Goal: Transaction & Acquisition: Purchase product/service

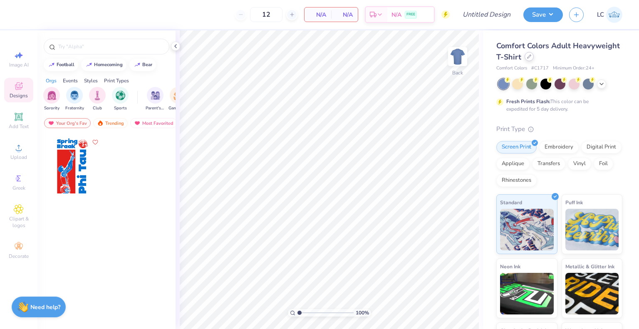
drag, startPoint x: 575, startPoint y: 63, endPoint x: 576, endPoint y: 57, distance: 6.1
click at [576, 57] on div "Comfort Colors Adult Heavyweight T-Shirt Comfort Colors # C1717 Minimum Order: …" at bounding box center [559, 56] width 126 height 32
click at [531, 57] on icon at bounding box center [528, 56] width 3 height 3
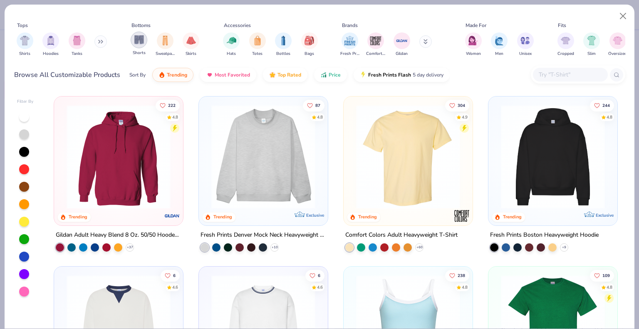
click at [141, 37] on img "filter for Shorts" at bounding box center [139, 40] width 10 height 10
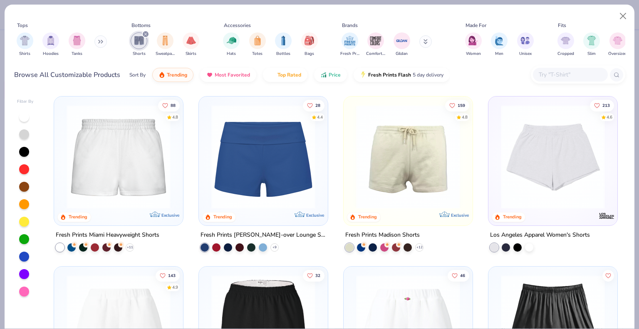
click at [260, 183] on img at bounding box center [263, 157] width 112 height 104
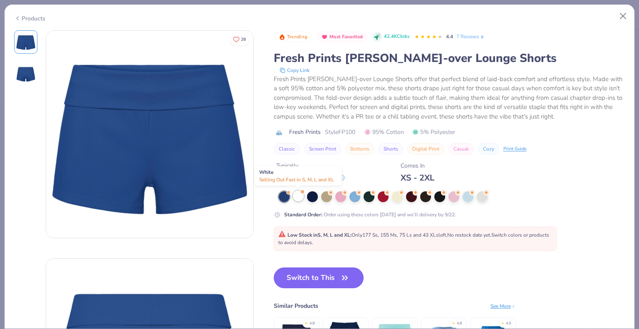
click at [303, 196] on div at bounding box center [298, 196] width 11 height 11
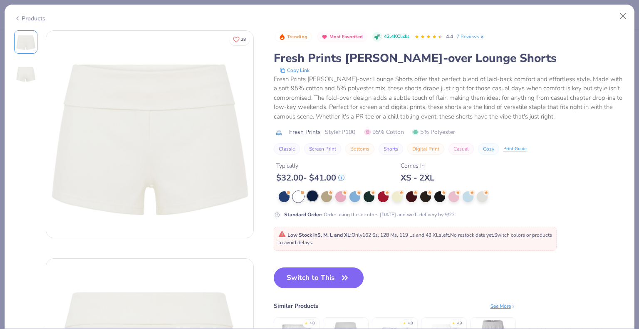
click at [315, 196] on div at bounding box center [443, 196] width 328 height 11
click at [315, 196] on div at bounding box center [312, 196] width 11 height 11
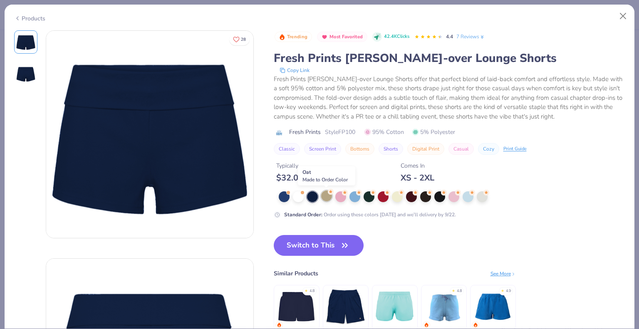
click at [326, 196] on div at bounding box center [326, 196] width 11 height 11
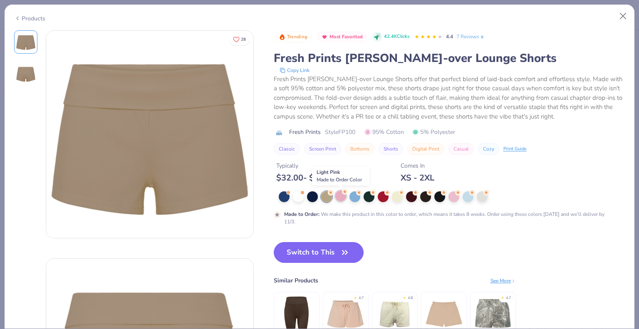
click at [340, 197] on div at bounding box center [340, 196] width 11 height 11
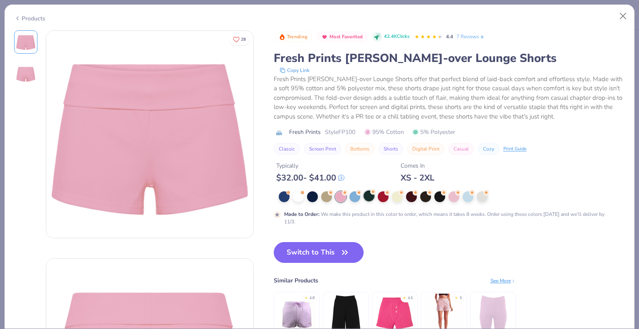
click at [364, 196] on div at bounding box center [369, 196] width 11 height 11
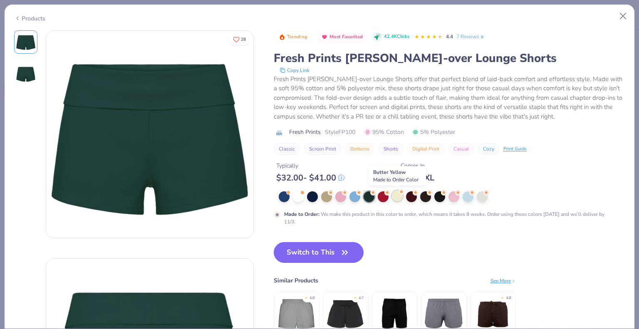
click at [396, 197] on div at bounding box center [397, 196] width 11 height 11
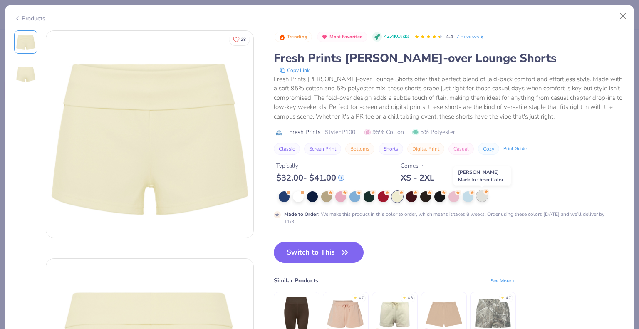
click at [477, 197] on div at bounding box center [482, 196] width 11 height 11
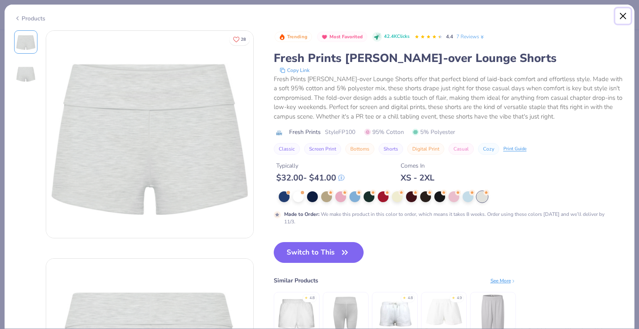
click at [624, 14] on button "Close" at bounding box center [623, 16] width 16 height 16
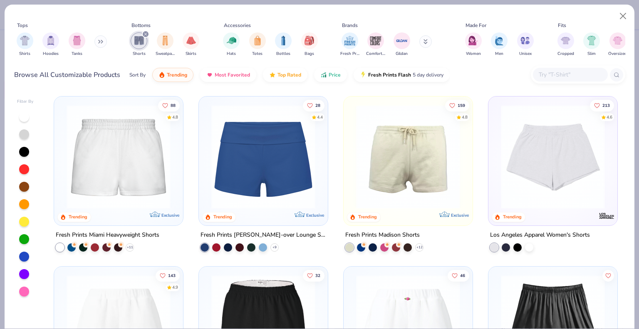
click at [75, 174] on img at bounding box center [118, 157] width 112 height 104
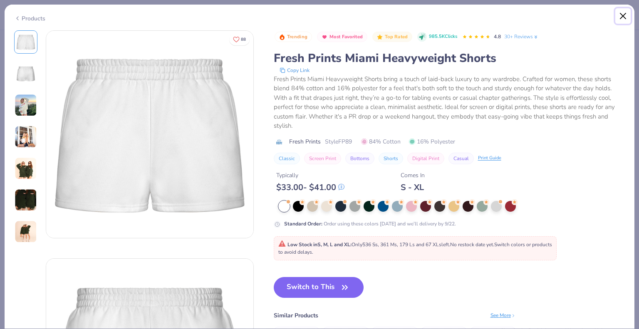
click at [620, 17] on button "Close" at bounding box center [623, 16] width 16 height 16
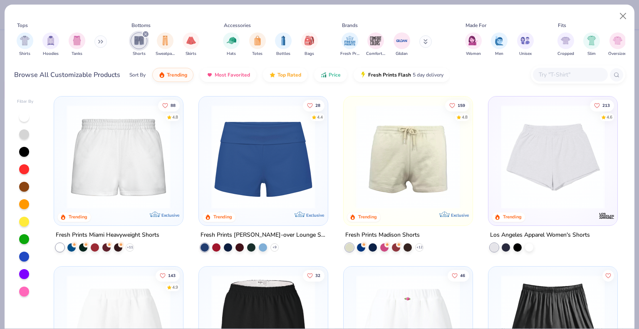
scroll to position [23, 0]
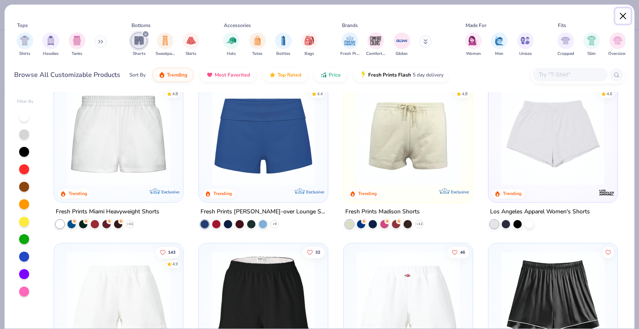
click at [619, 14] on button "Close" at bounding box center [623, 16] width 16 height 16
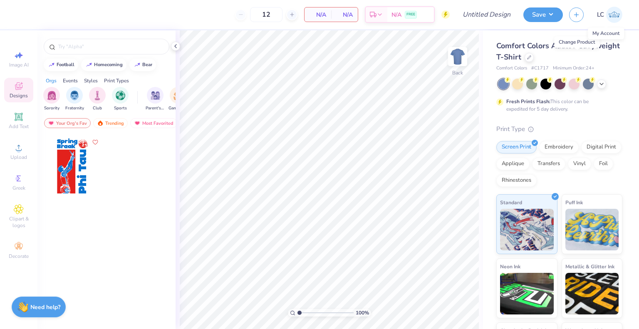
click at [613, 15] on img at bounding box center [614, 15] width 16 height 16
